Goal: Find specific page/section: Find specific page/section

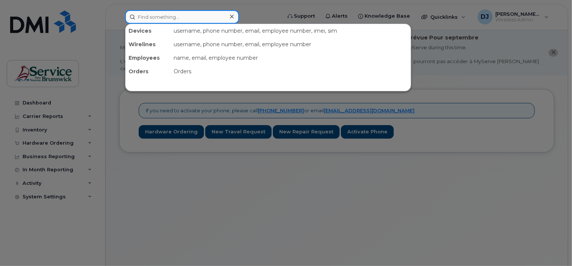
click at [169, 18] on input at bounding box center [182, 17] width 114 height 14
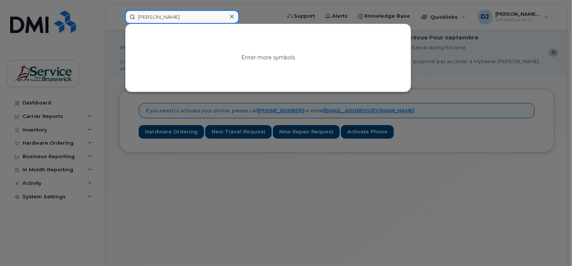
type input "[PERSON_NAME]"
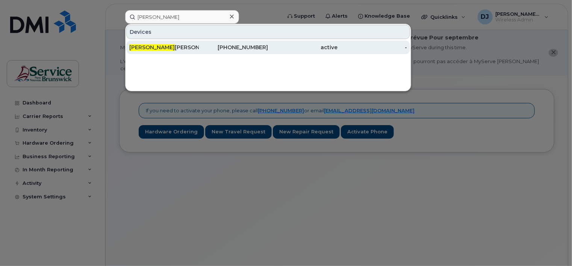
click at [178, 48] on div "[PERSON_NAME]" at bounding box center [163, 48] width 69 height 8
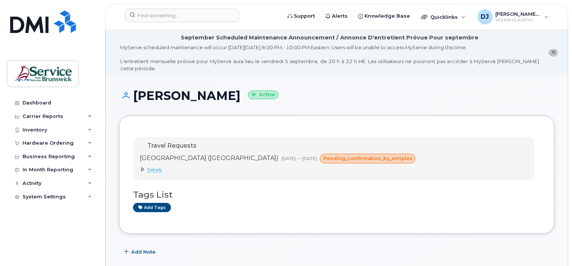
click at [152, 167] on span "Details" at bounding box center [154, 170] width 15 height 6
